Goal: Information Seeking & Learning: Learn about a topic

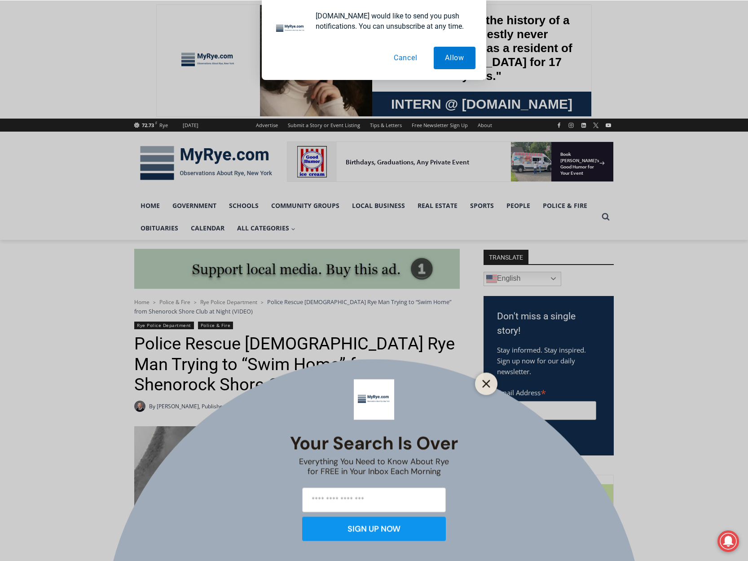
click at [487, 383] on line "Close" at bounding box center [486, 383] width 6 height 6
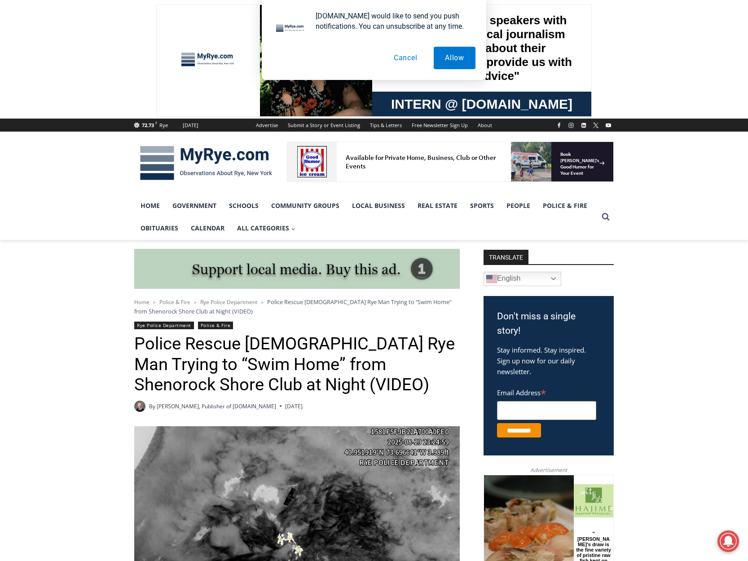
drag, startPoint x: 93, startPoint y: 398, endPoint x: 80, endPoint y: 398, distance: 12.6
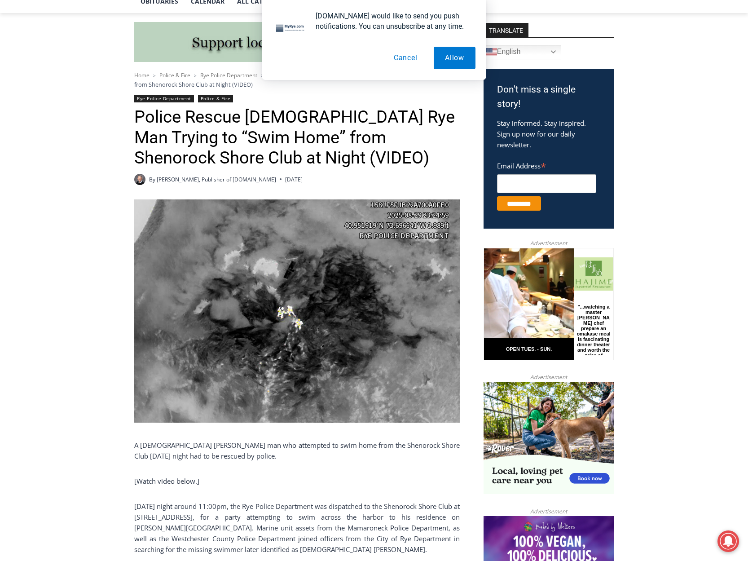
scroll to position [225, 0]
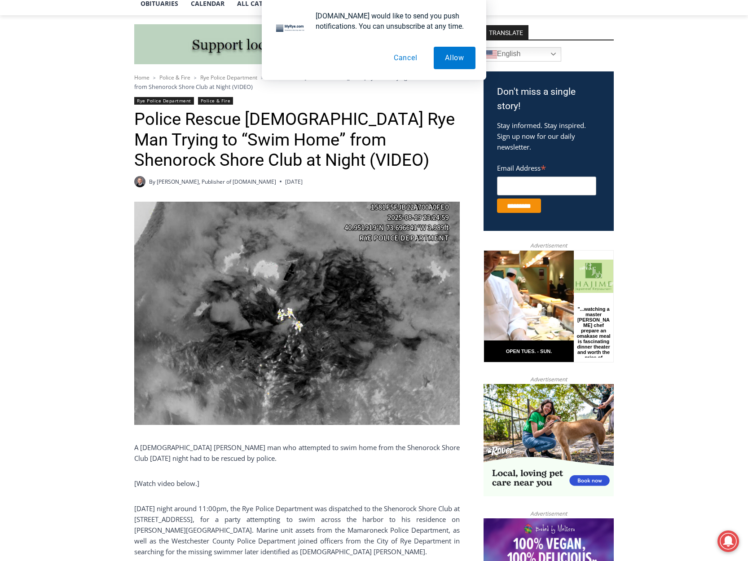
click at [404, 57] on button "Cancel" at bounding box center [406, 58] width 46 height 22
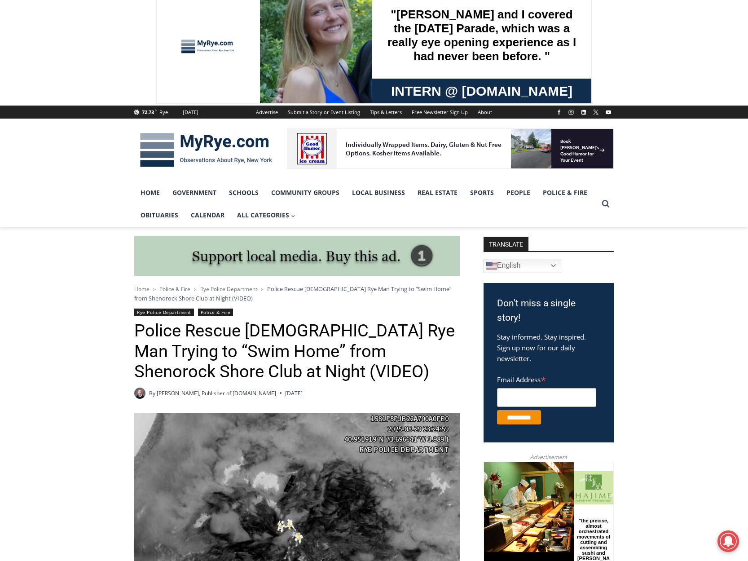
scroll to position [180, 0]
